Goal: Task Accomplishment & Management: Complete application form

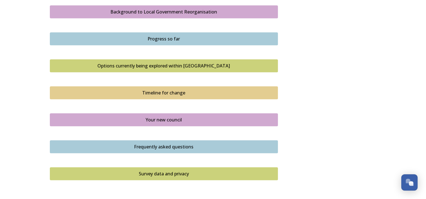
scroll to position [361, 0]
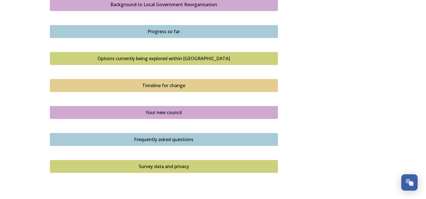
click at [127, 161] on button "Survey data and privacy" at bounding box center [164, 166] width 228 height 13
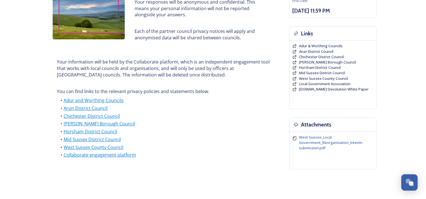
scroll to position [124, 0]
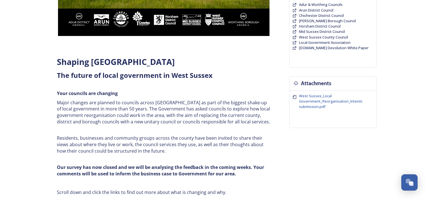
click at [176, 27] on div "Shaping West Sussex ﻿﻿﻿The future of local government in West Sussex Your counc…" at bounding box center [164, 144] width 228 height 504
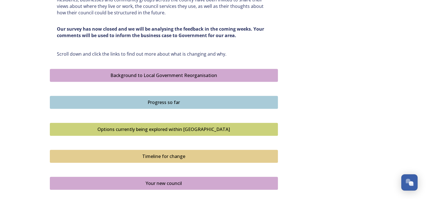
scroll to position [293, 0]
